Goal: Communication & Community: Answer question/provide support

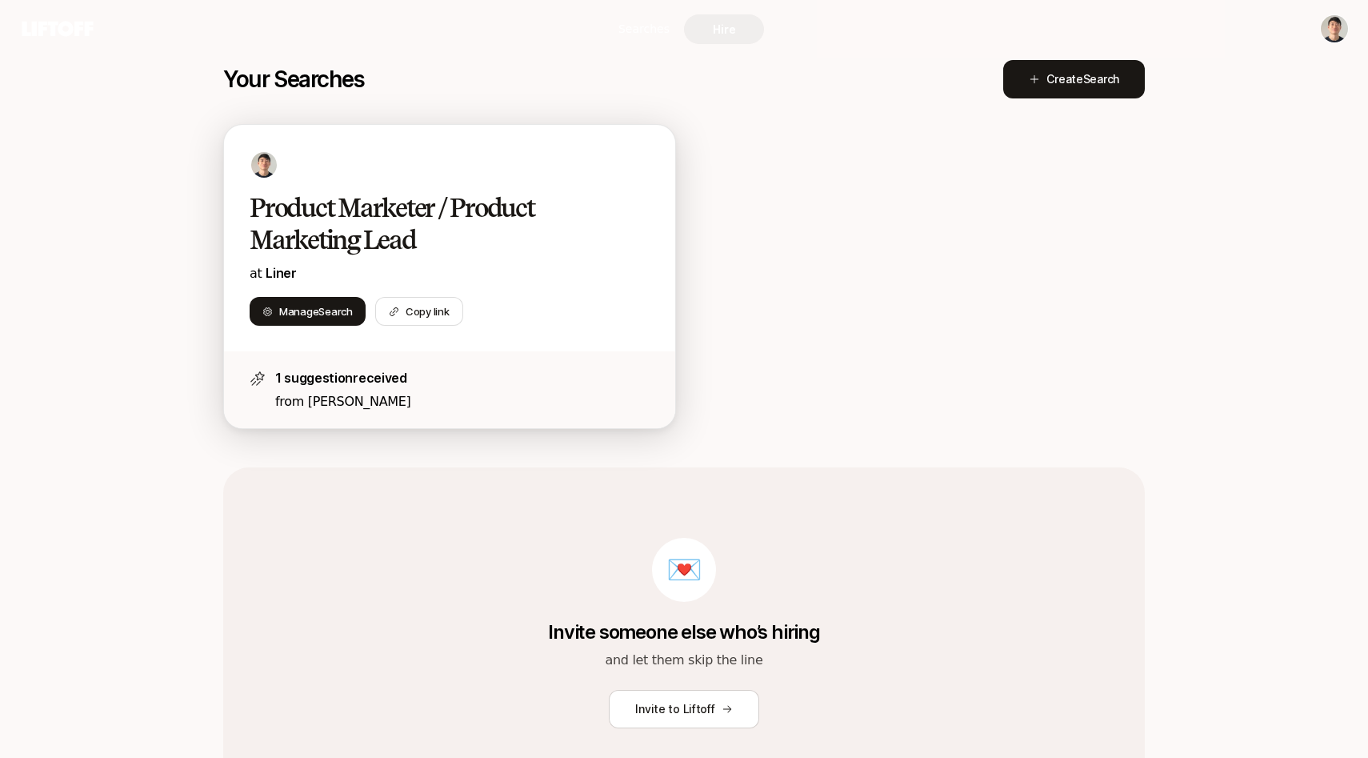
scroll to position [290, 0]
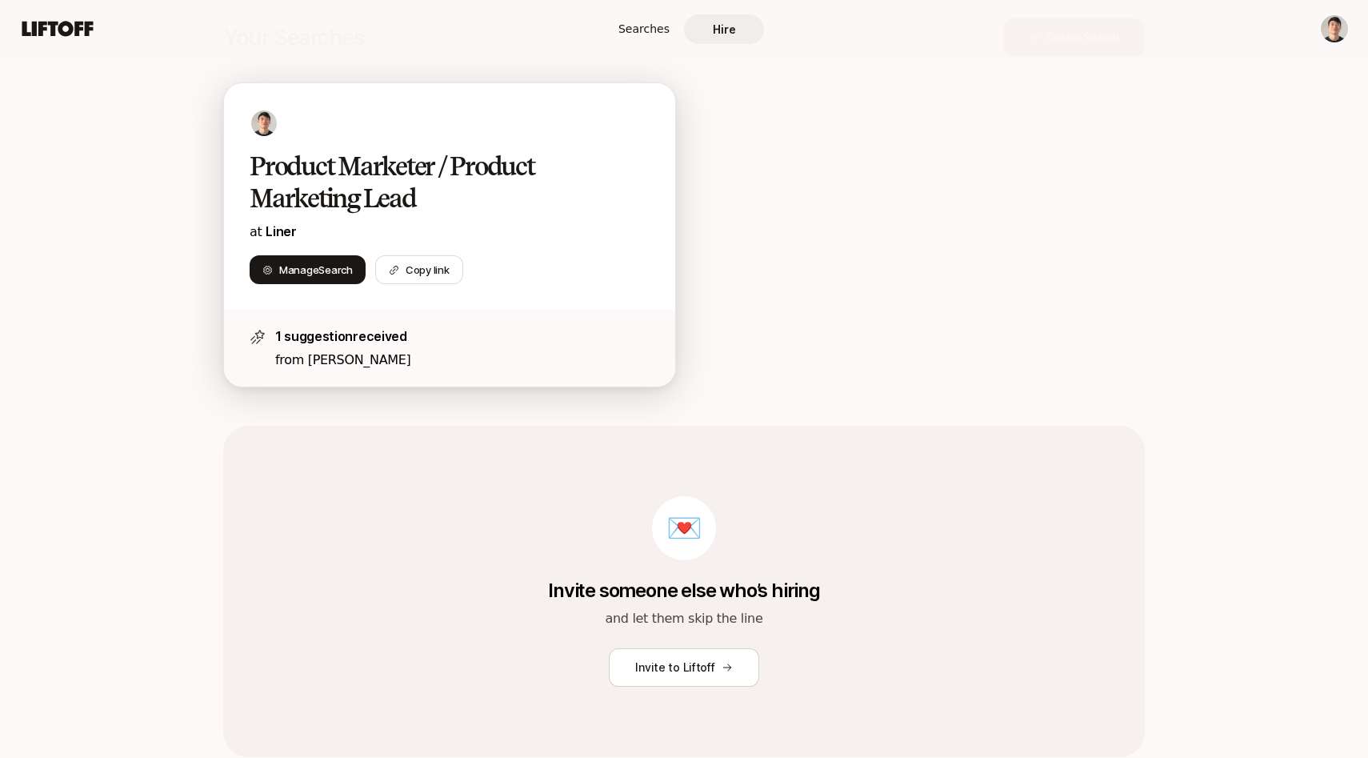
click at [364, 368] on p "from [PERSON_NAME]" at bounding box center [462, 360] width 374 height 21
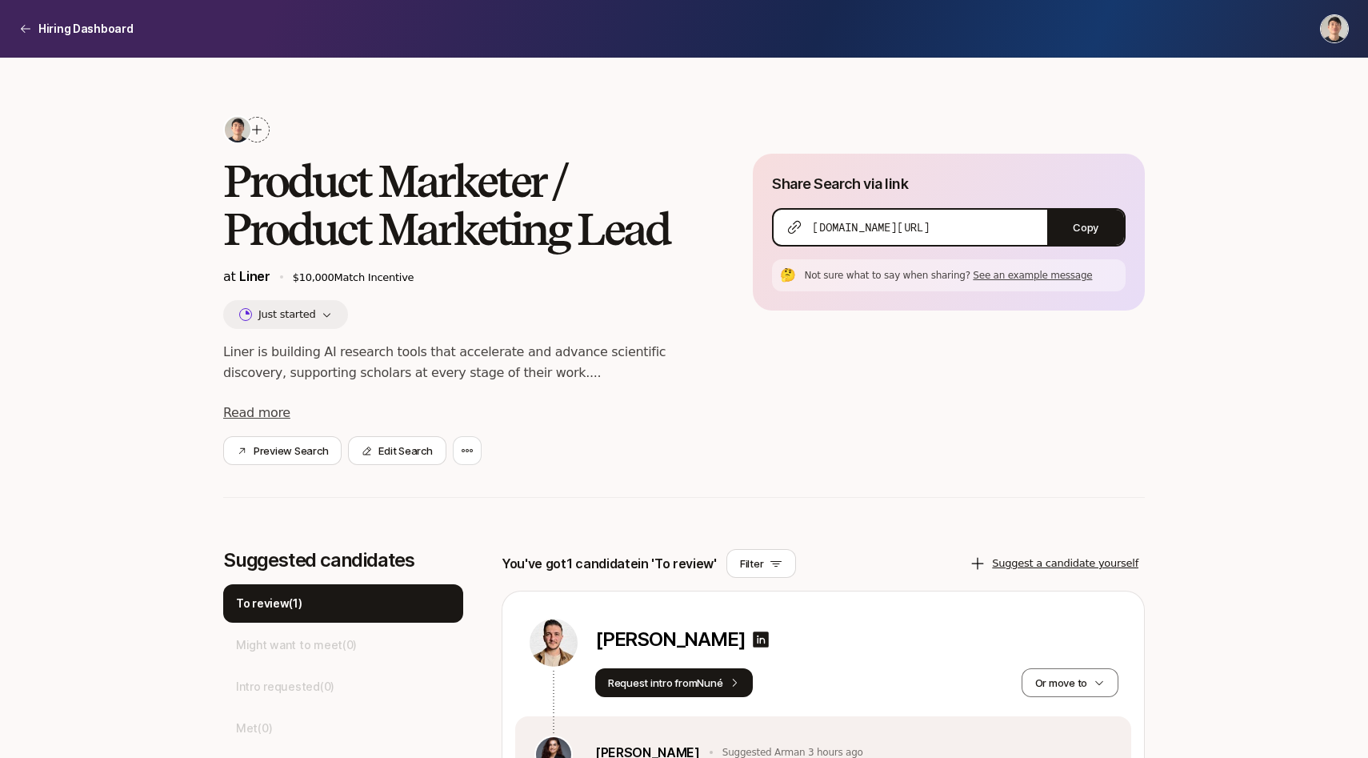
scroll to position [248, 0]
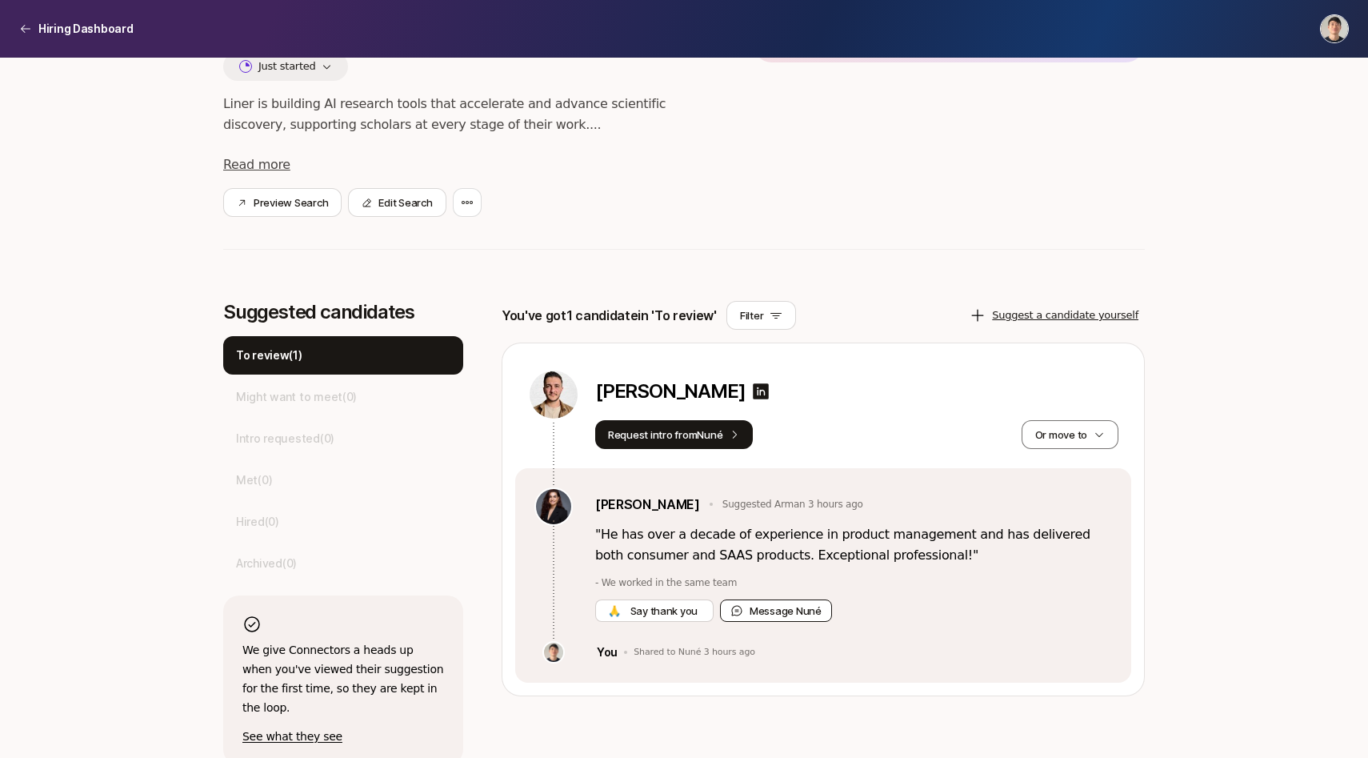
click at [783, 609] on button "Message Nuné" at bounding box center [776, 610] width 112 height 22
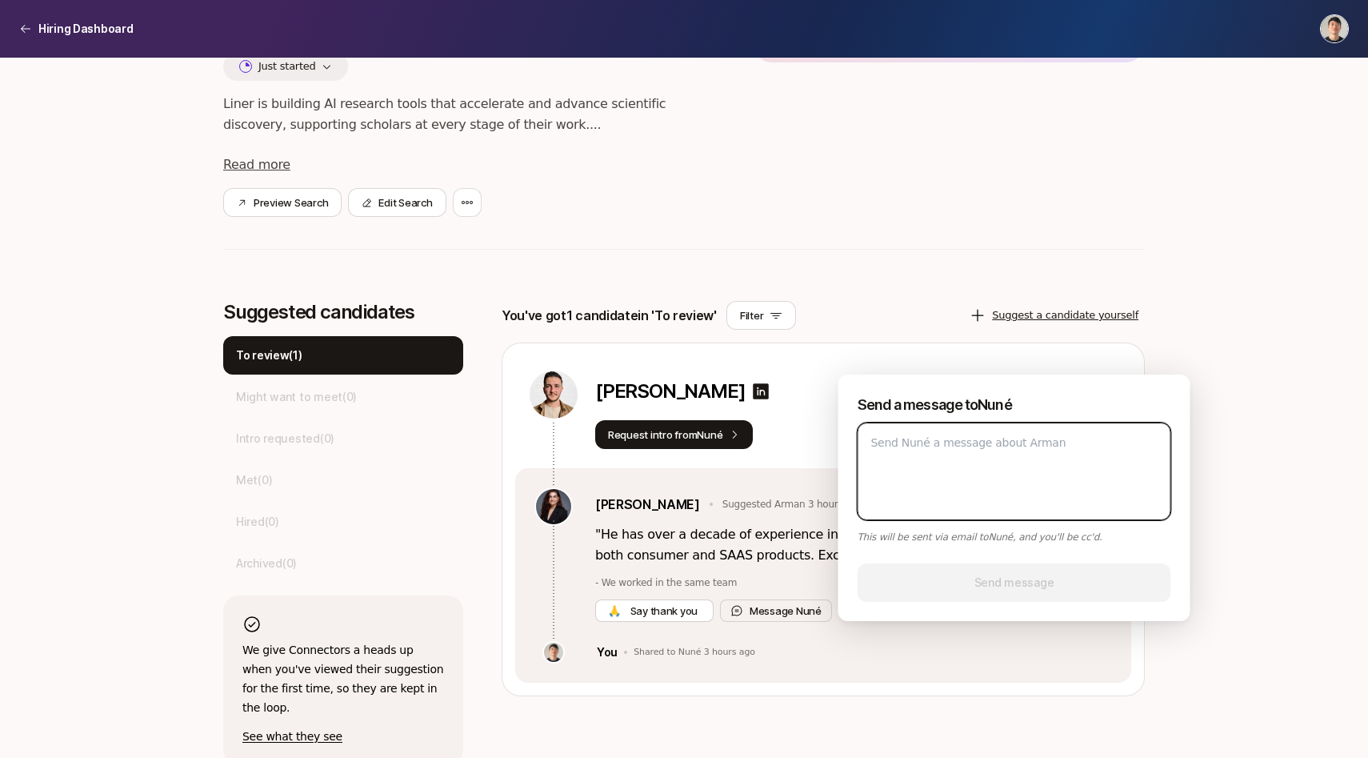
click at [974, 449] on textarea at bounding box center [1015, 471] width 314 height 98
type textarea "H"
type textarea "x"
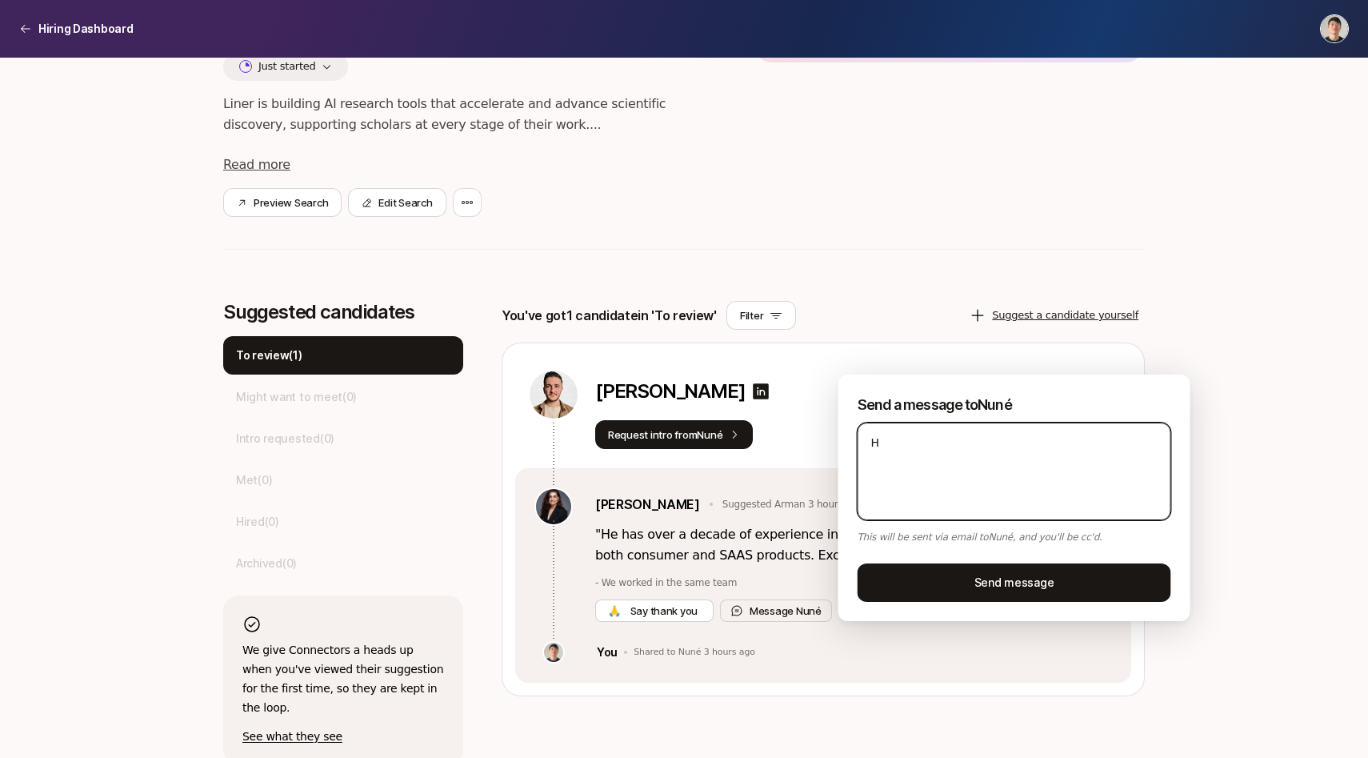
type textarea "Hi"
type textarea "x"
type textarea "Hi"
type textarea "x"
type textarea "Hi N"
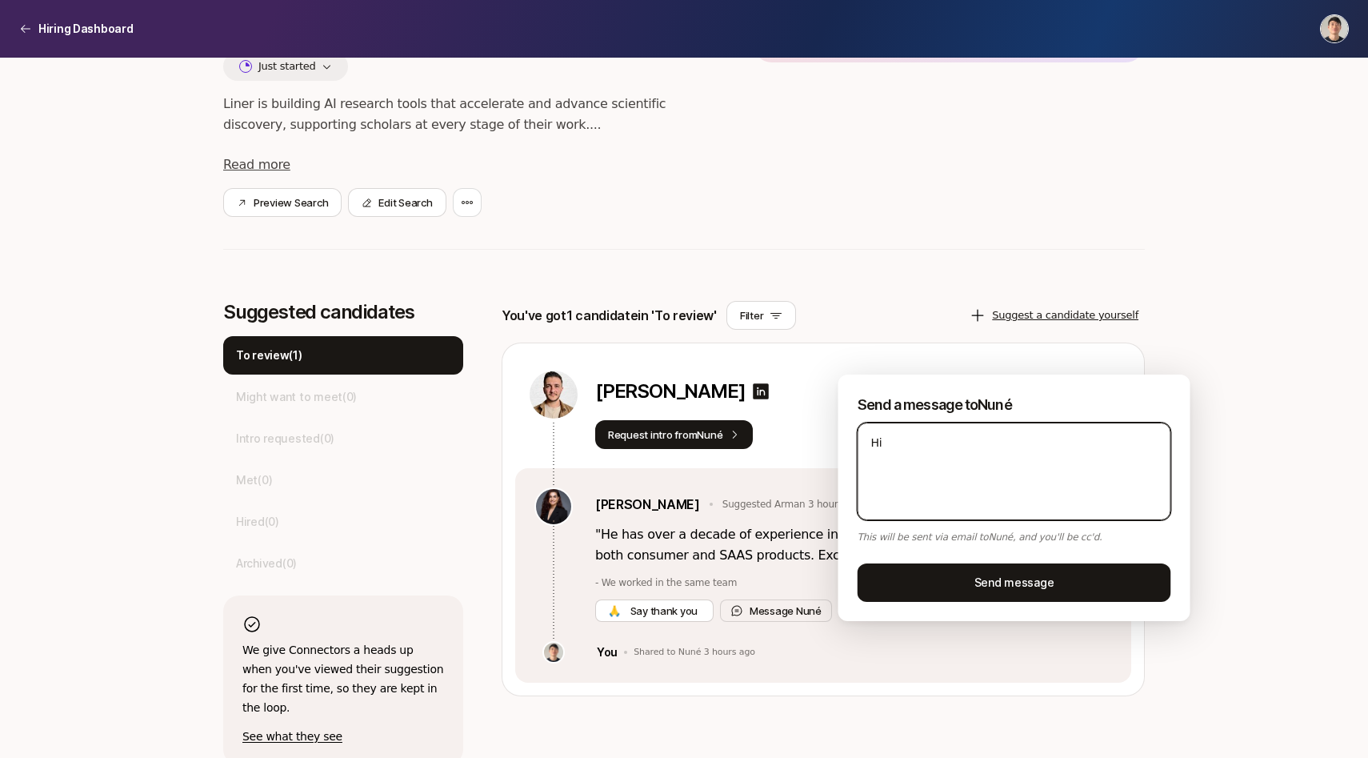
type textarea "x"
type textarea "Hi Nu"
type textarea "x"
drag, startPoint x: 1026, startPoint y: 405, endPoint x: 979, endPoint y: 406, distance: 47.2
click at [979, 406] on p "Send a message to [PERSON_NAME]" at bounding box center [1015, 405] width 314 height 22
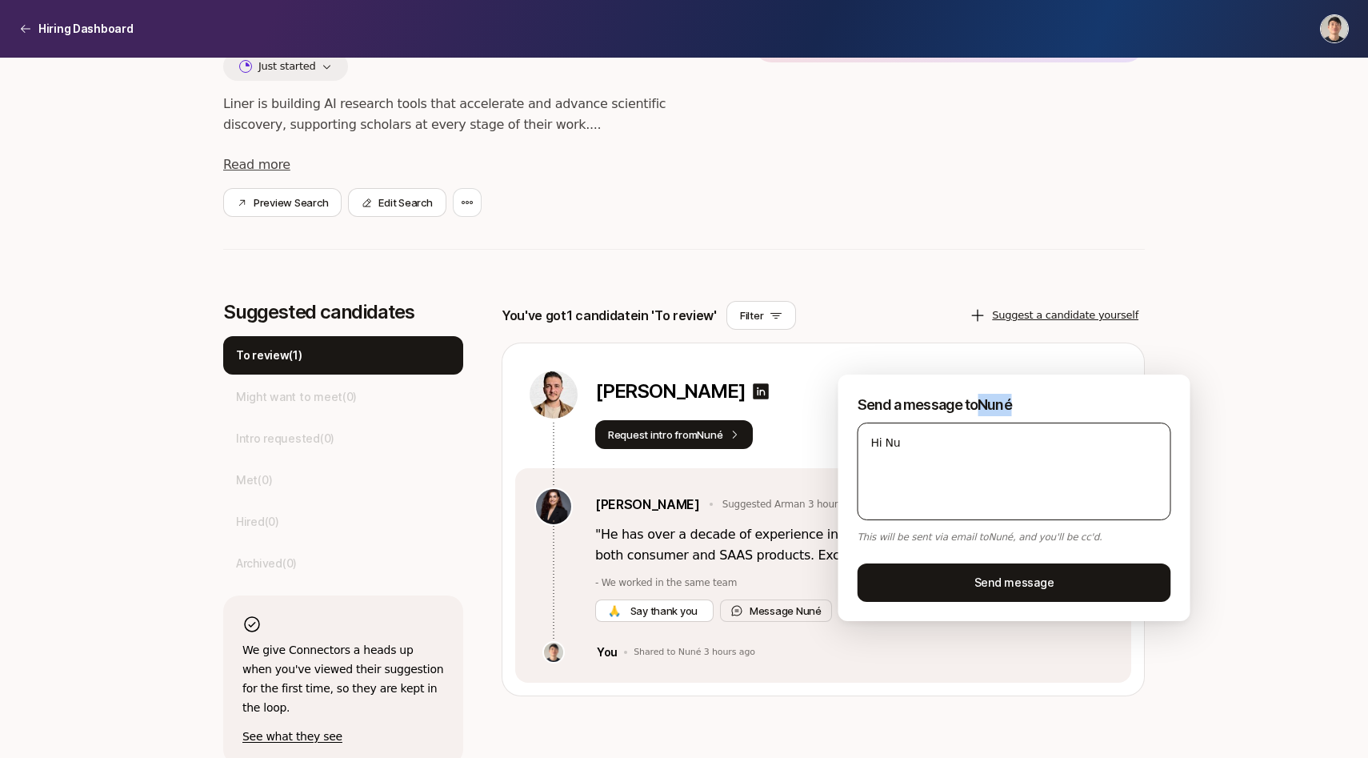
copy p "Nuné"
click at [891, 433] on textarea "Hi Nu" at bounding box center [1015, 471] width 314 height 98
paste textarea "né"
type textarea "Hi [PERSON_NAME]"
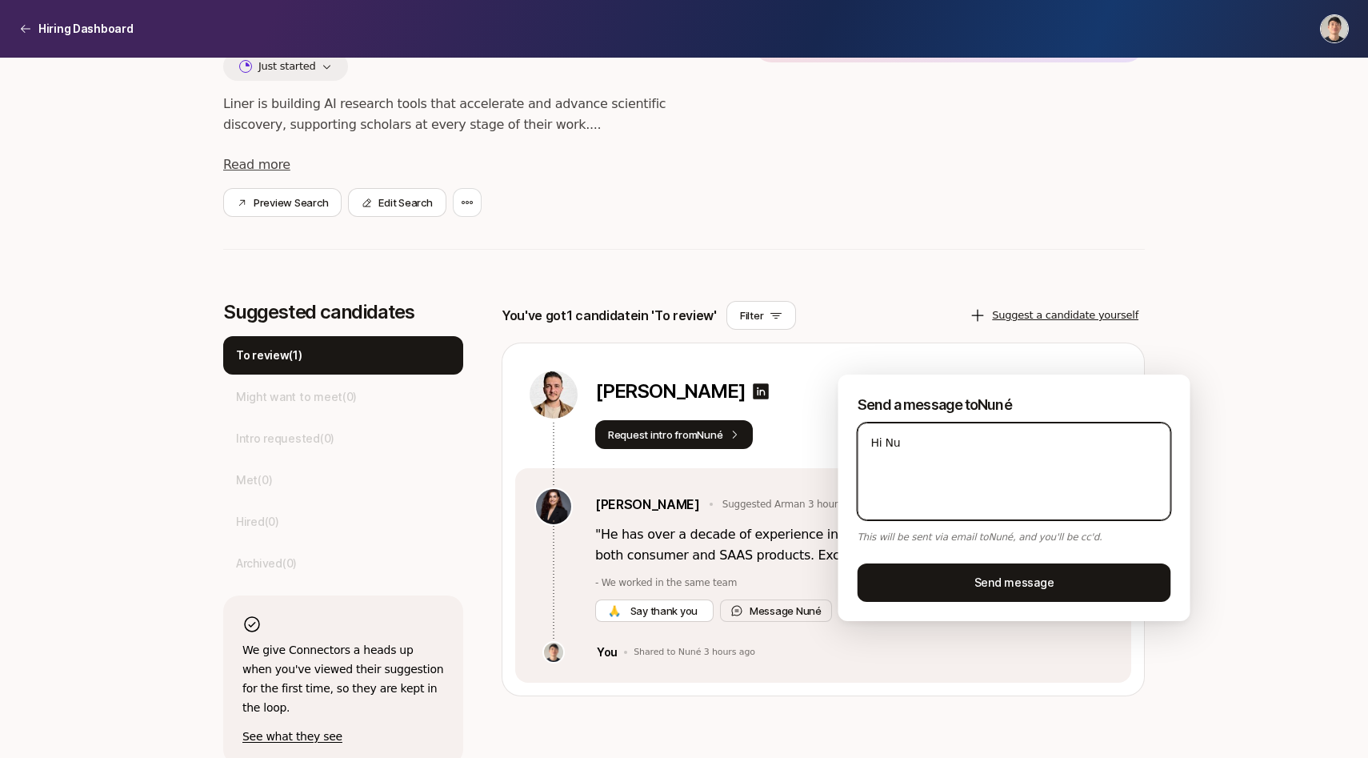
type textarea "x"
type textarea "Hi [PERSON_NAME],"
type textarea "x"
type textarea "Hi [PERSON_NAME],"
type textarea "x"
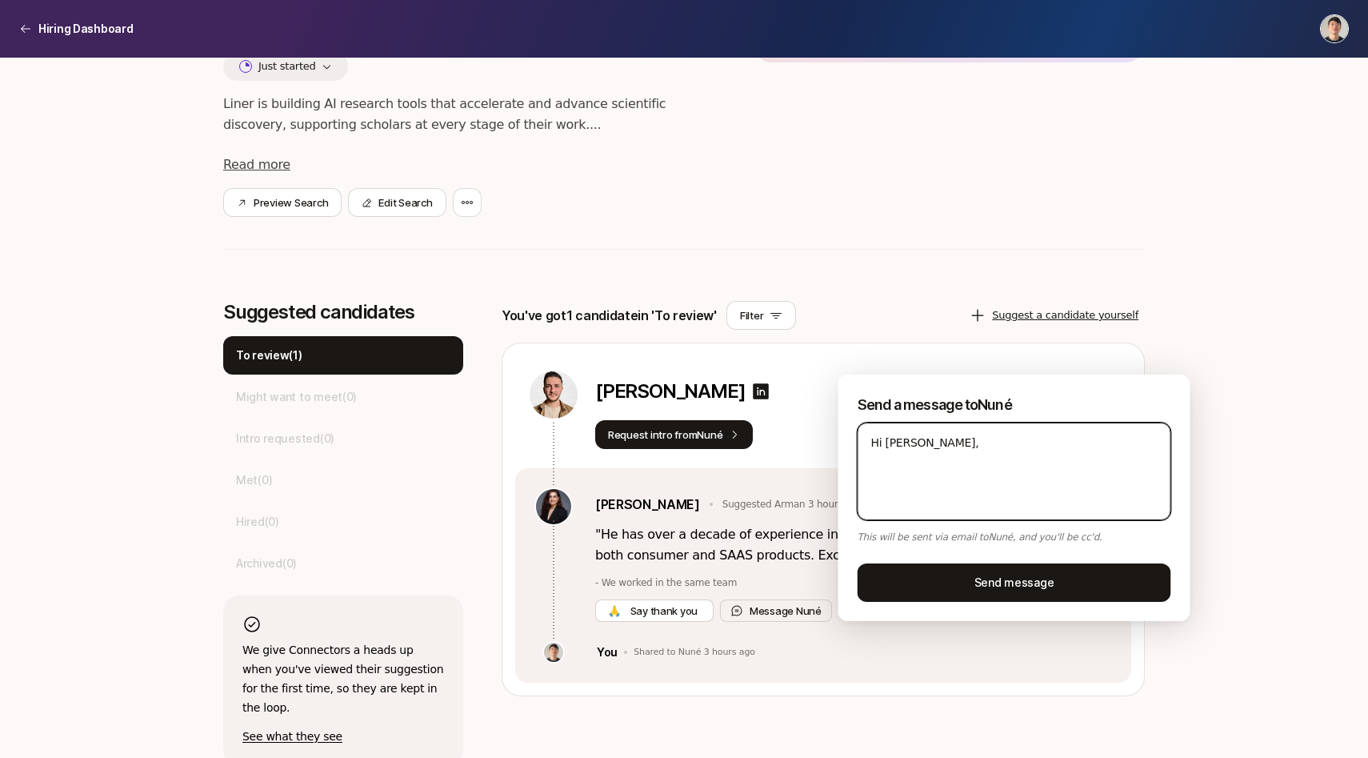
type textarea "Hi [PERSON_NAME], T"
type textarea "x"
type textarea "Hi [PERSON_NAME],"
type textarea "x"
type textarea "Hi [PERSON_NAME], I"
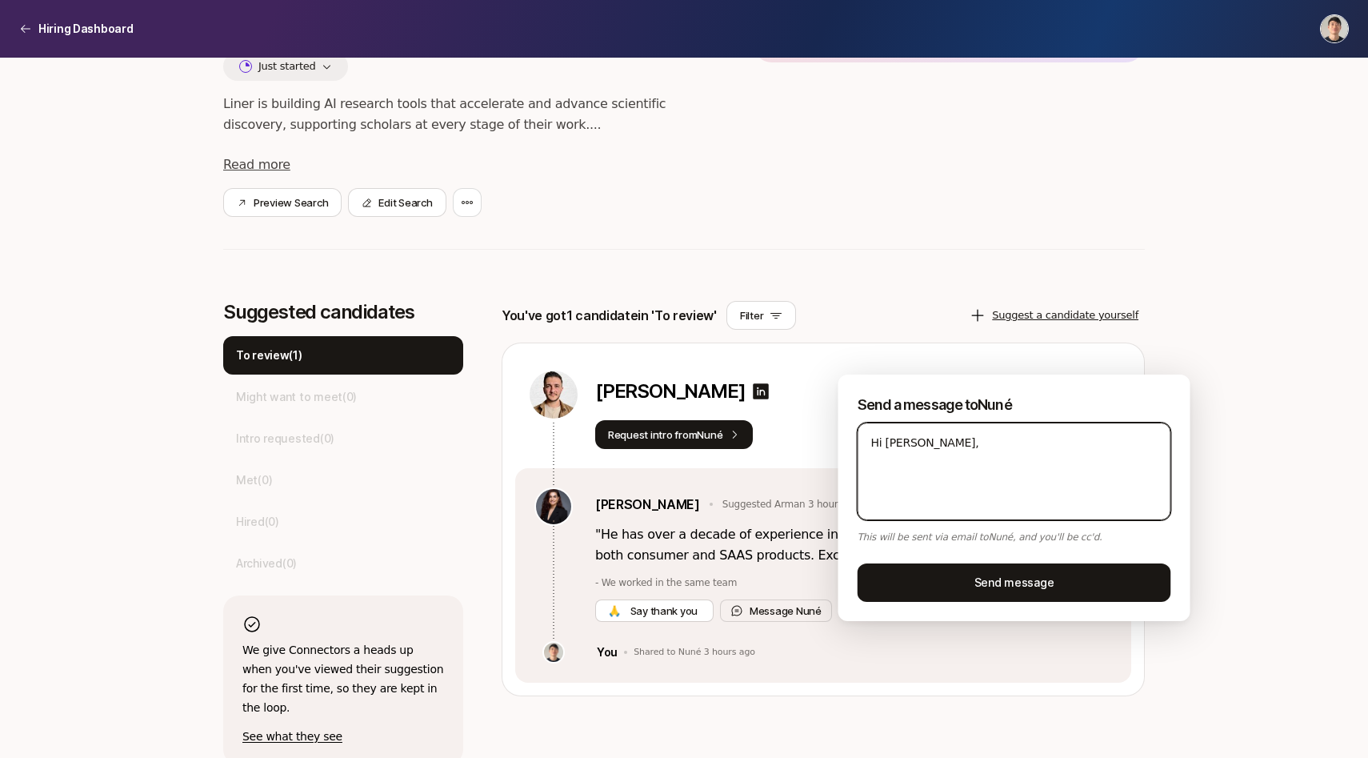
type textarea "x"
type textarea "Hi [PERSON_NAME], I"
type textarea "x"
type textarea "Hi [PERSON_NAME], I ㅡ"
type textarea "x"
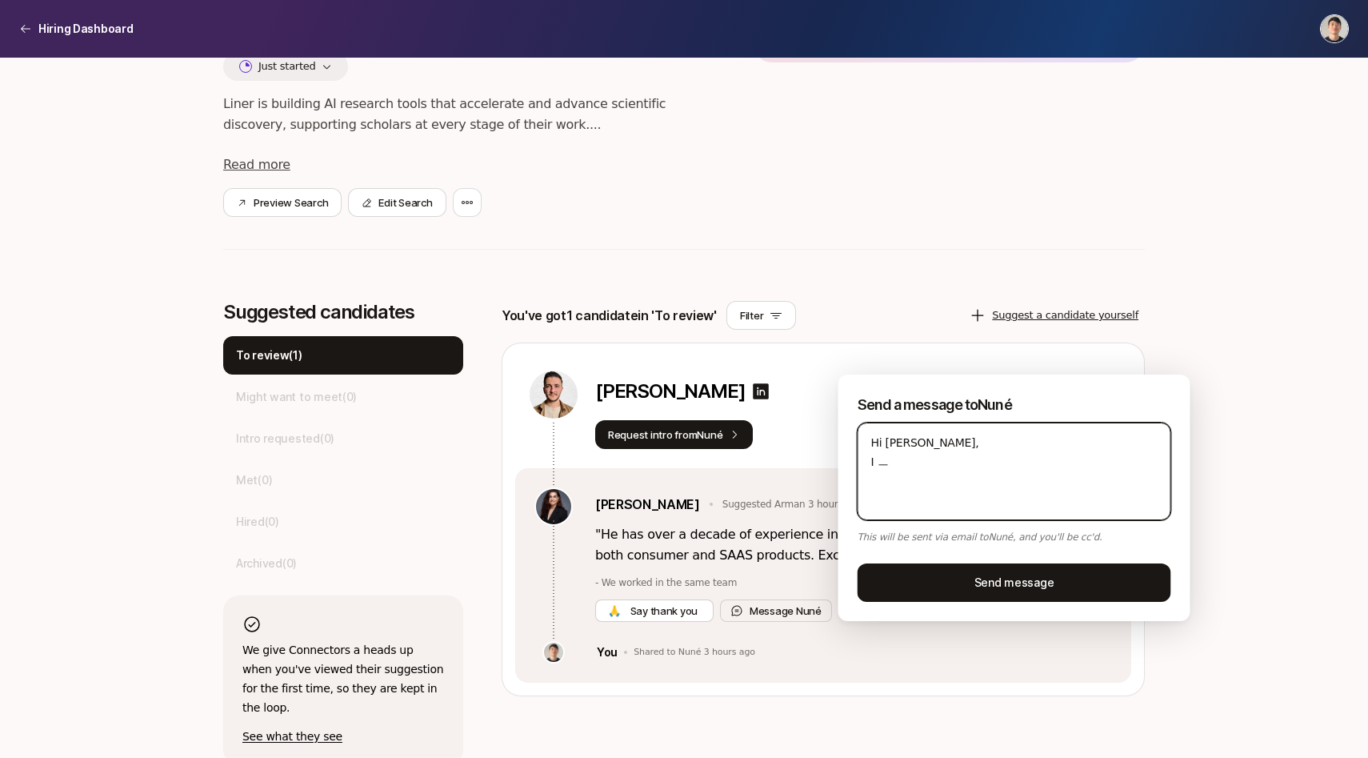
type textarea "Hi [PERSON_NAME], I"
type textarea "x"
type textarea "Hi [PERSON_NAME], I a"
type textarea "x"
type textarea "Hi [PERSON_NAME], I am"
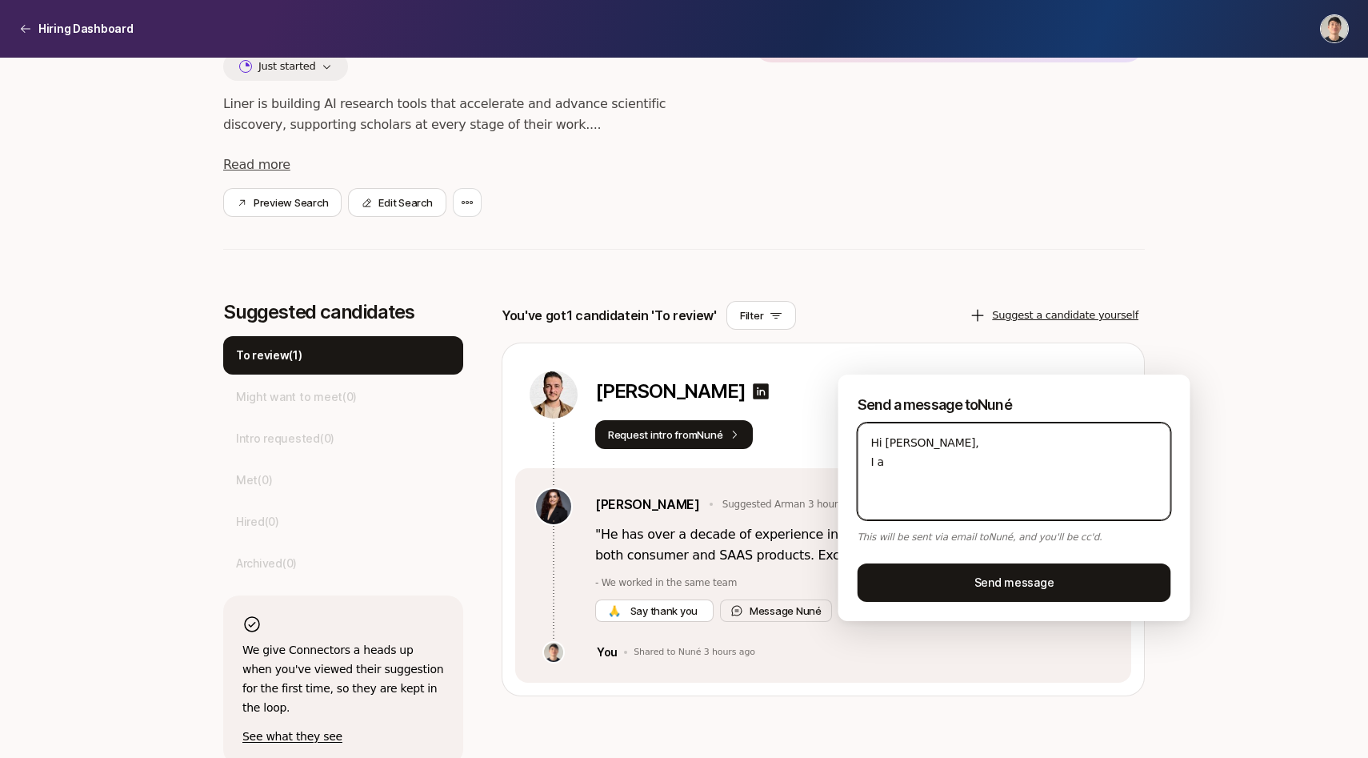
type textarea "x"
type textarea "Hi [PERSON_NAME], I am"
type textarea "x"
type textarea "Hi [PERSON_NAME], I am l"
type textarea "x"
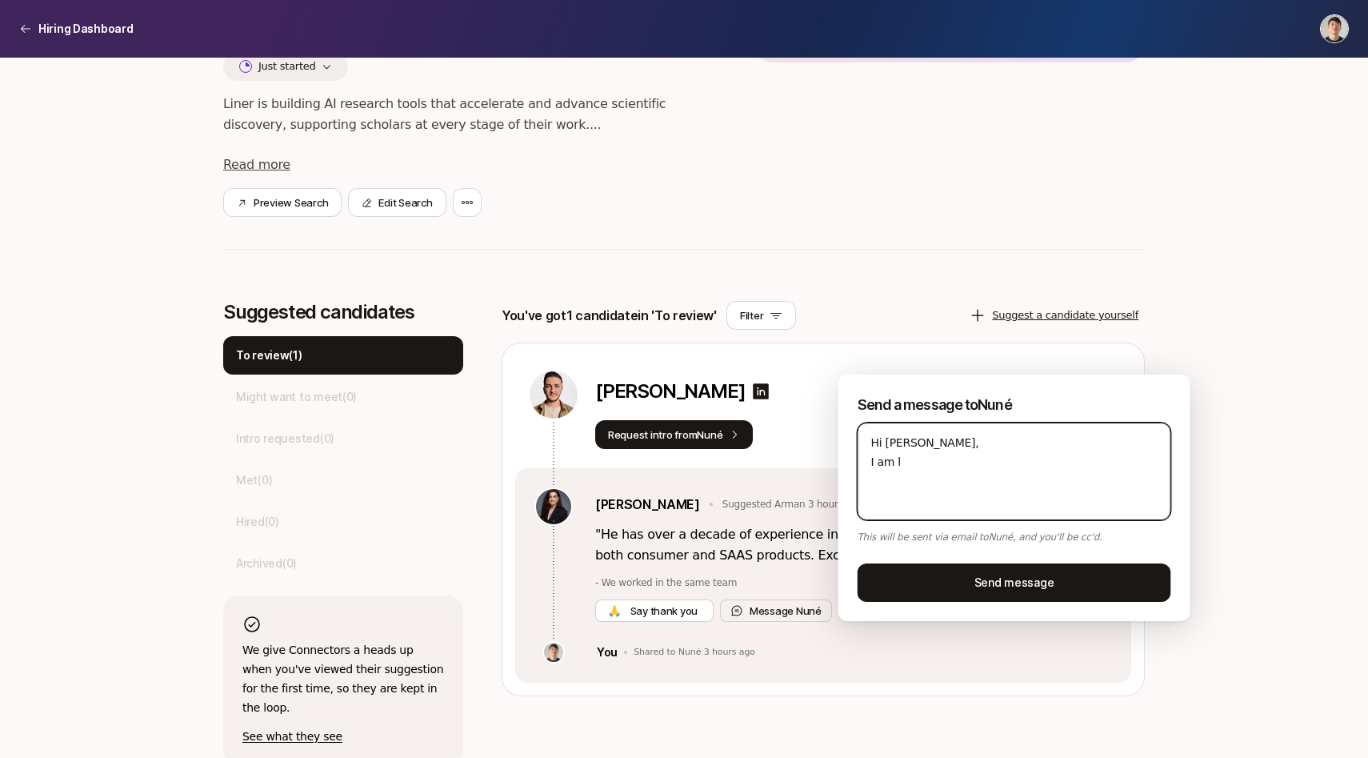
type textarea "Hi [PERSON_NAME], I am lo"
type textarea "x"
type textarea "Hi [PERSON_NAME], I am loo"
type textarea "x"
type textarea "Hi [PERSON_NAME], I am look"
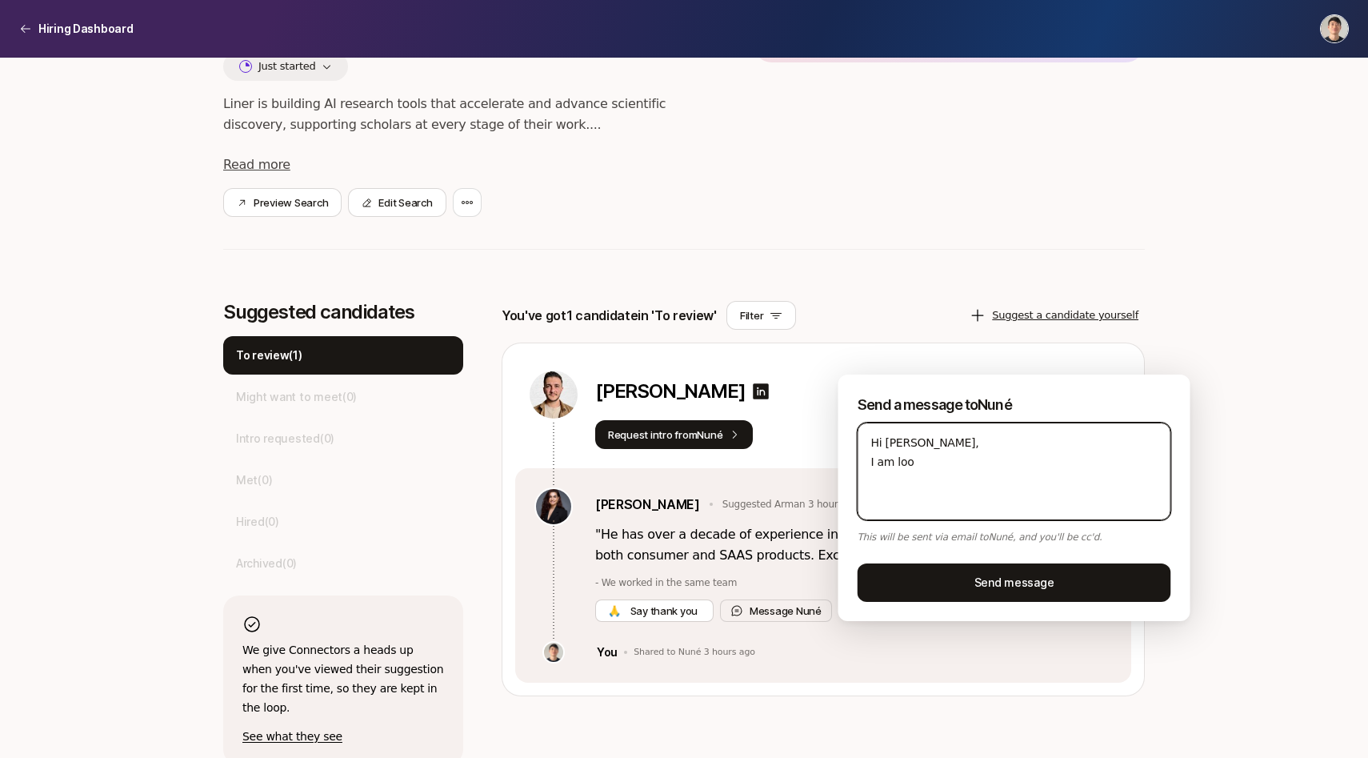
type textarea "x"
type textarea "Hi [PERSON_NAME], I am looki"
type textarea "x"
type textarea "Hi [PERSON_NAME], I am lookin"
type textarea "x"
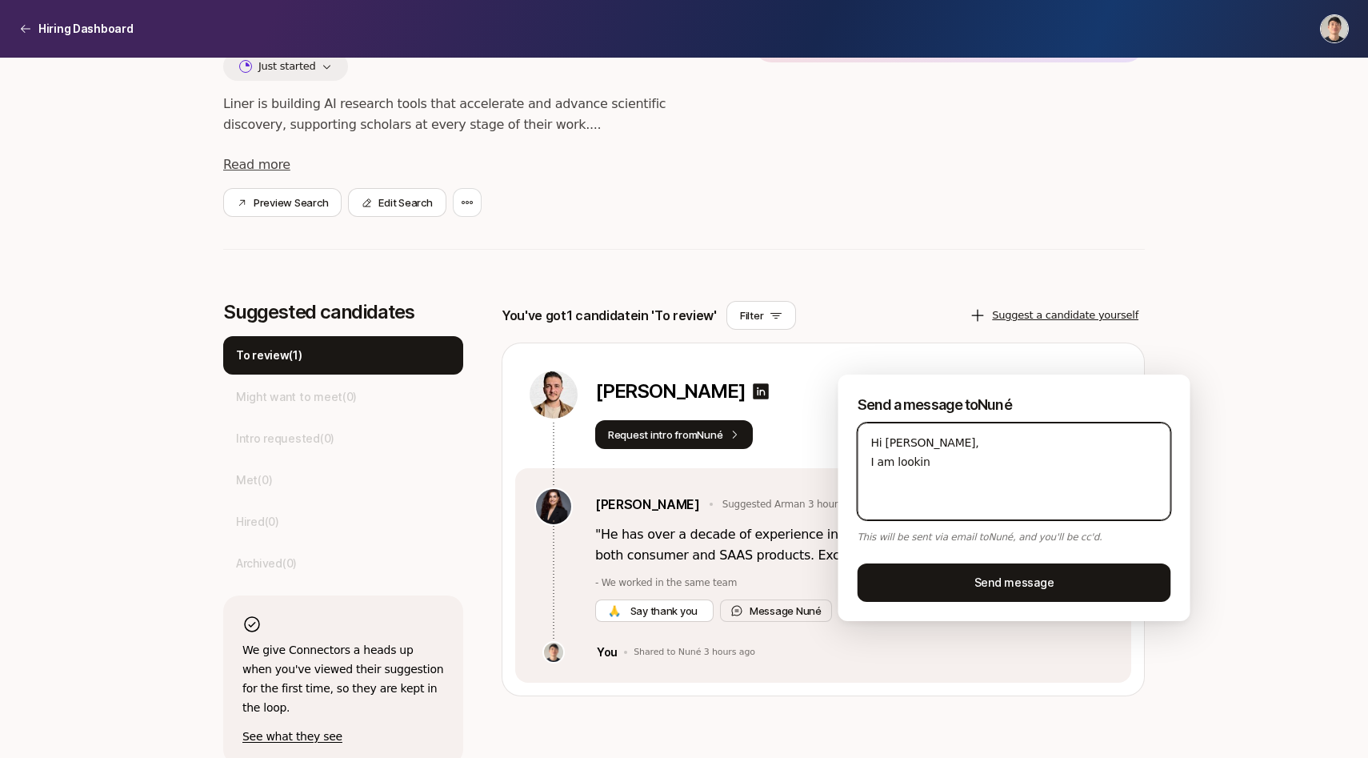
type textarea "Hi [PERSON_NAME], I am looking"
type textarea "x"
type textarea "Hi [PERSON_NAME], I am looking"
type textarea "x"
type textarea "Hi [PERSON_NAME], I am looking f"
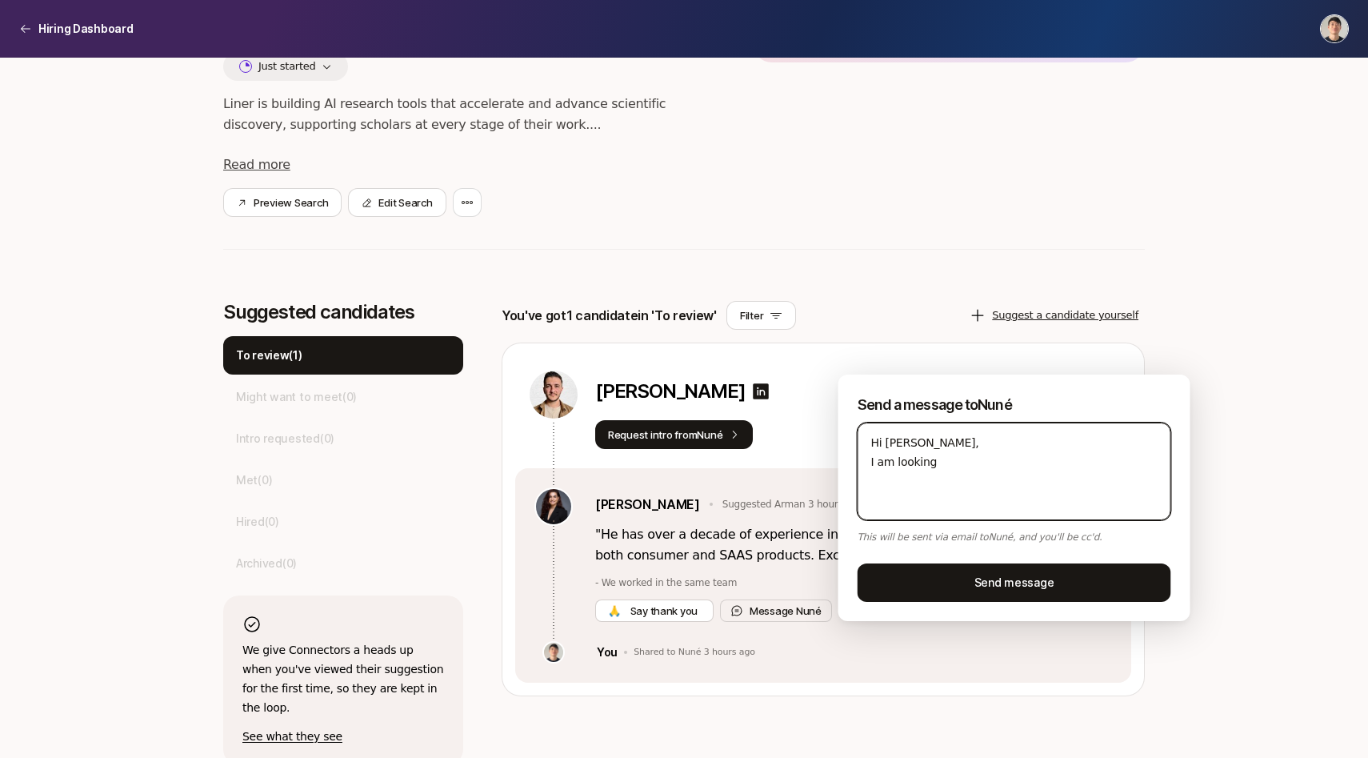
type textarea "x"
type textarea "Hi [PERSON_NAME], I am looking fo"
type textarea "x"
type textarea "Hi [PERSON_NAME], I am looking for"
type textarea "x"
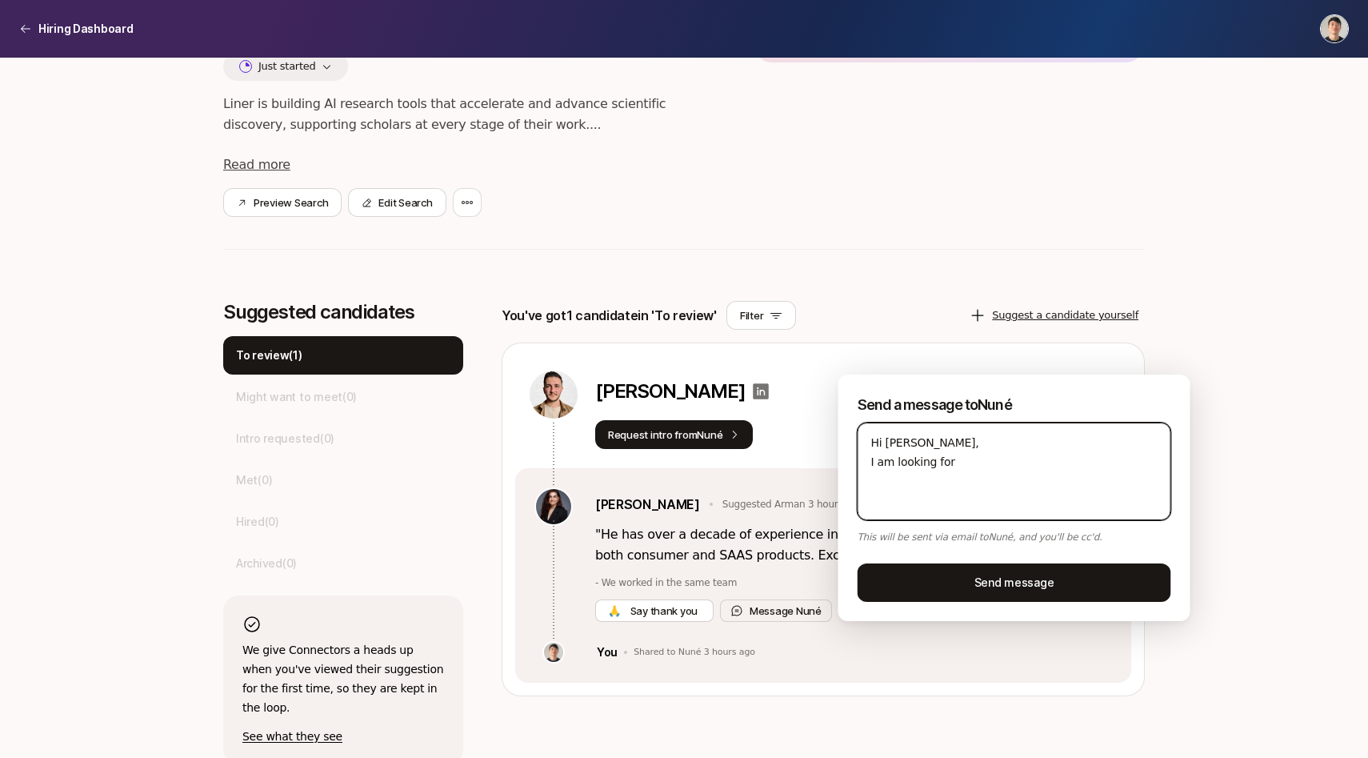
type textarea "Hi [PERSON_NAME], I am looking for"
type textarea "x"
click at [770, 393] on icon at bounding box center [762, 391] width 16 height 16
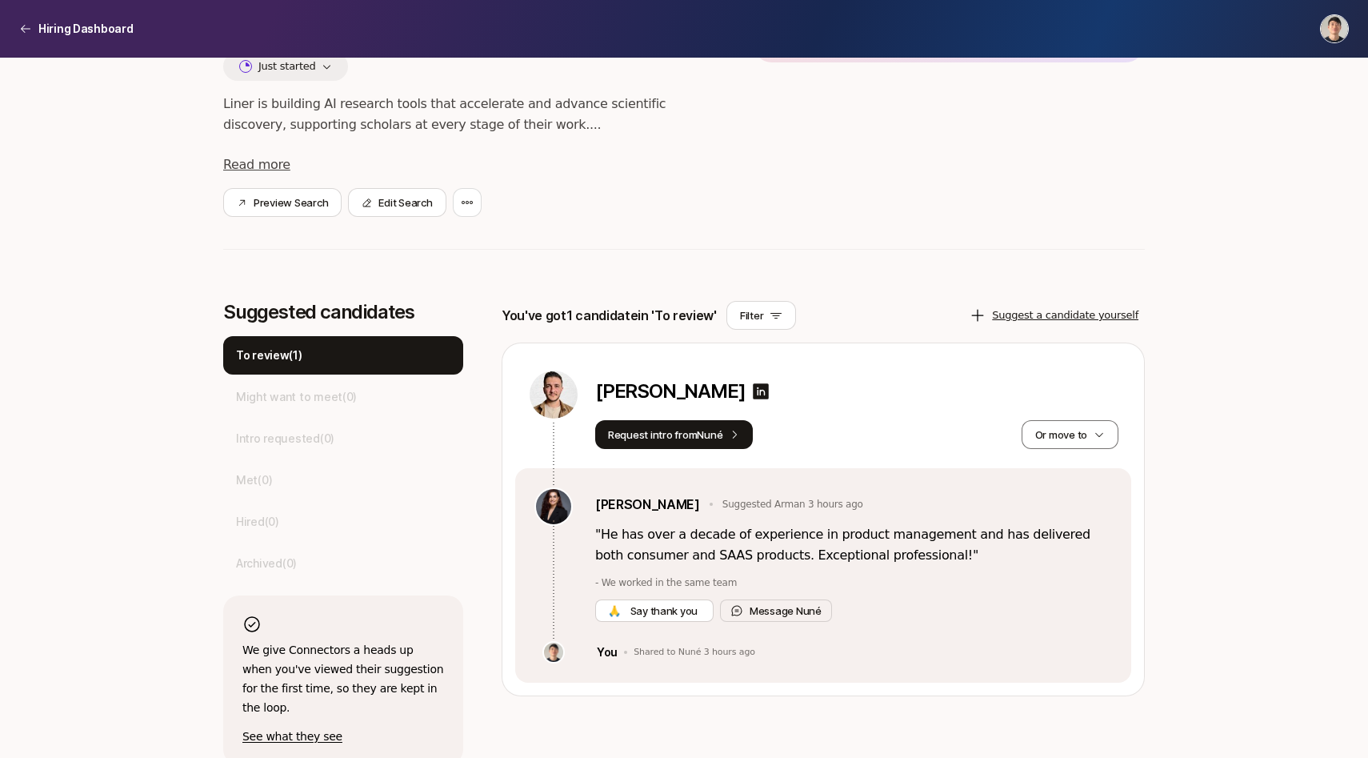
click at [939, 451] on div "[PERSON_NAME] Request intro from Nuné Or move to" at bounding box center [823, 405] width 616 height 125
click at [1065, 436] on button "Or move to" at bounding box center [1070, 434] width 97 height 29
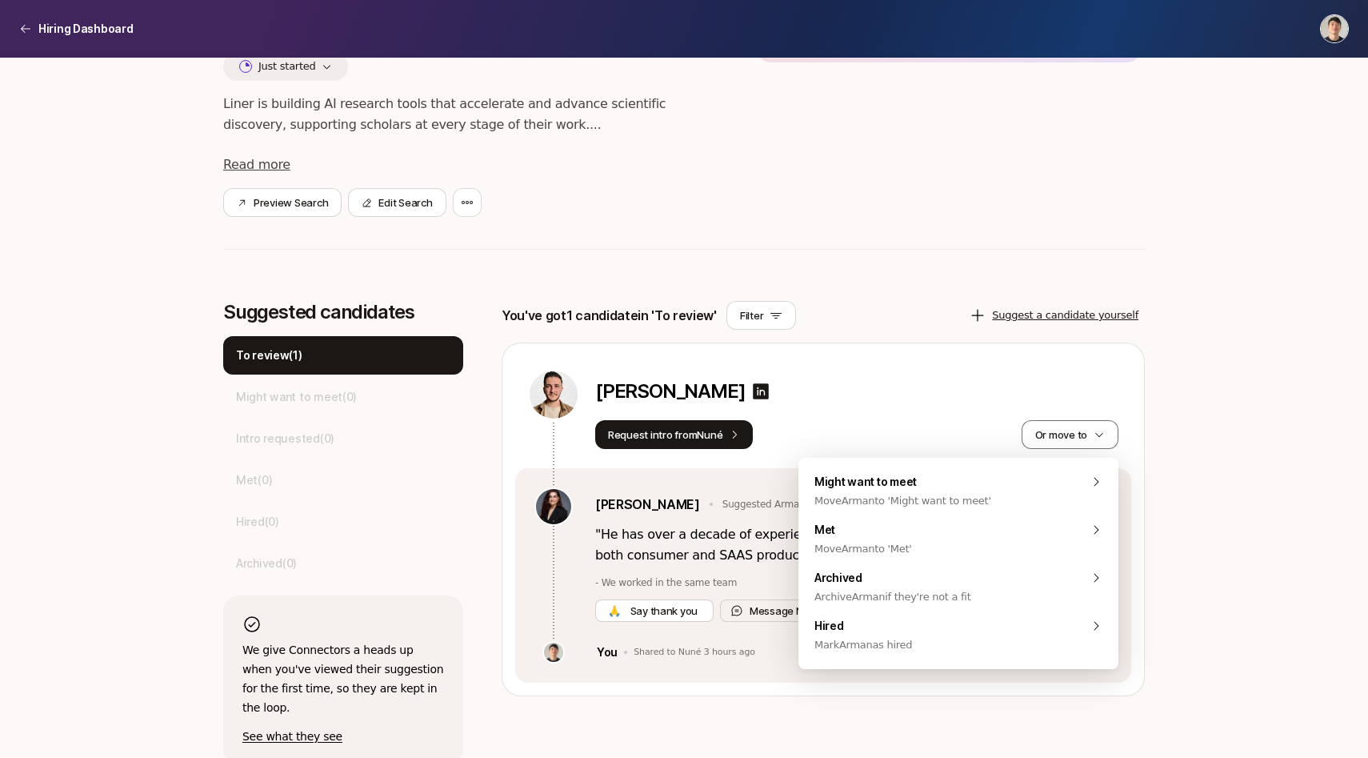
click at [493, 629] on div "Suggested candidates To review ( 1 ) Might want to meet ( 0 ) Intro requested (…" at bounding box center [684, 533] width 922 height 464
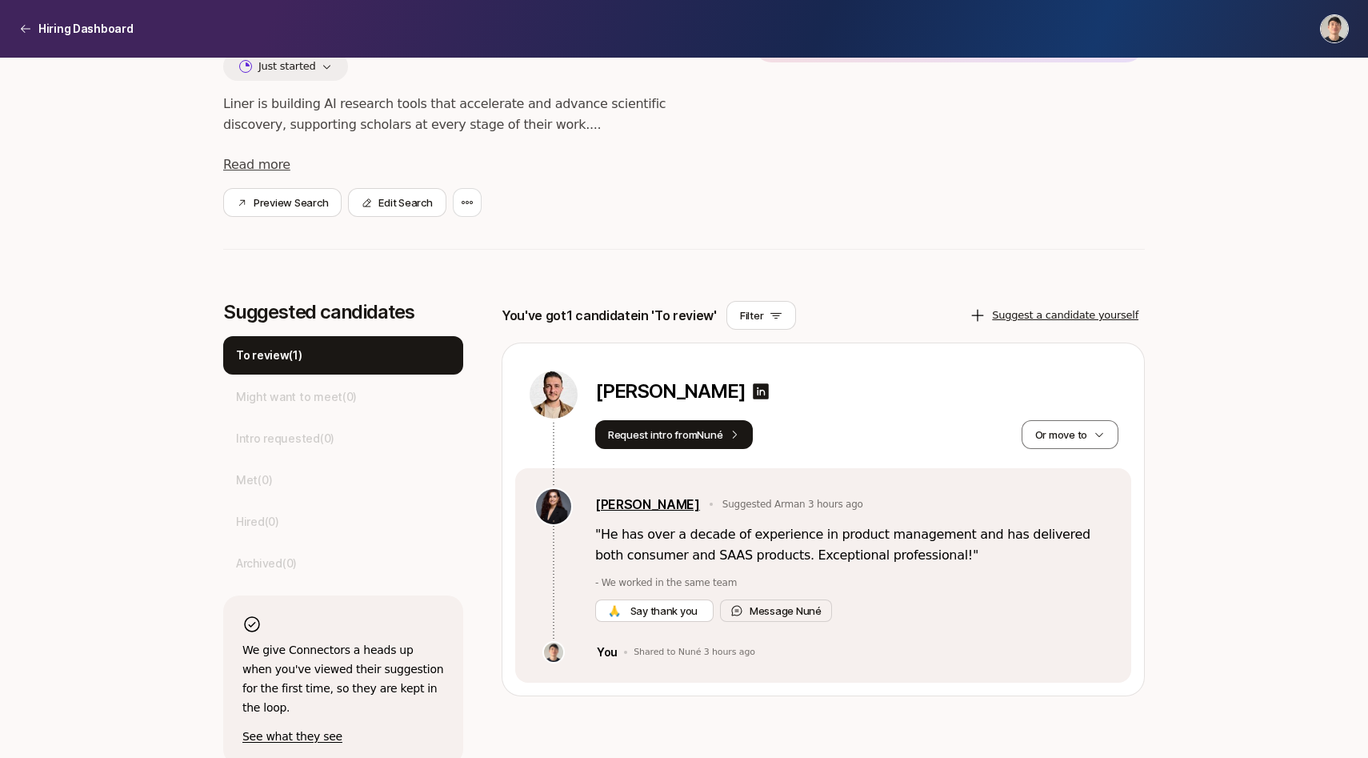
click at [637, 502] on link "[PERSON_NAME]" at bounding box center [647, 504] width 105 height 21
